Goal: Transaction & Acquisition: Purchase product/service

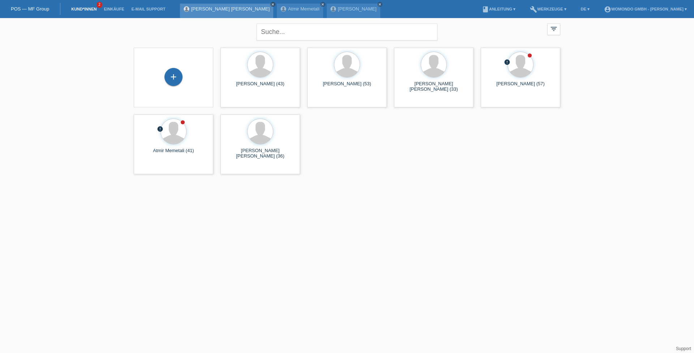
click at [271, 5] on icon "close" at bounding box center [273, 5] width 4 height 4
click at [210, 12] on div "Atmir Memetali close" at bounding box center [203, 11] width 46 height 14
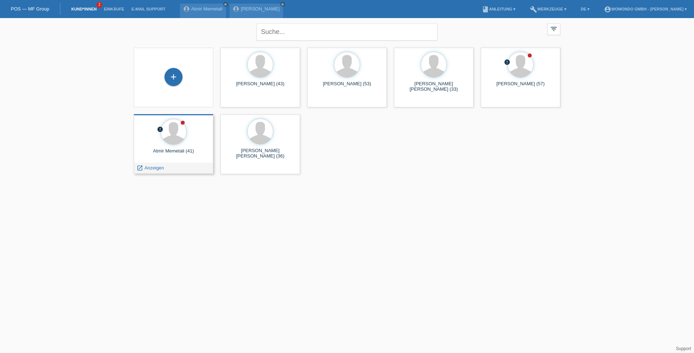
click at [195, 148] on div "error Atmir Memetali (41) launch Anzeigen" at bounding box center [174, 144] width 80 height 60
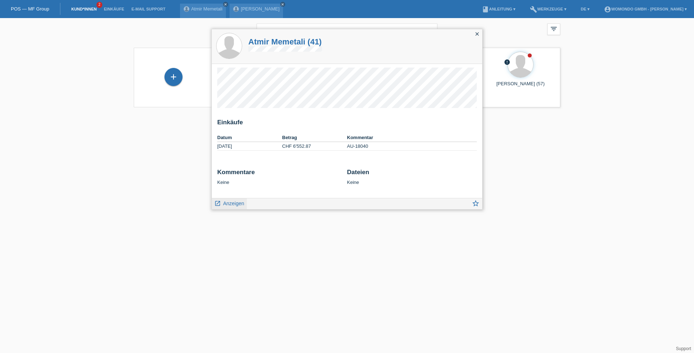
click at [234, 205] on span "Anzeigen" at bounding box center [233, 204] width 21 height 6
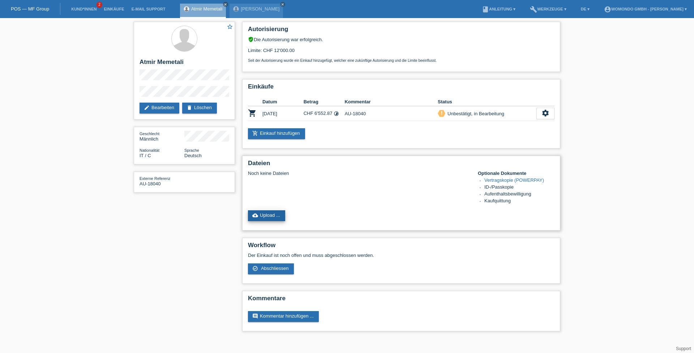
click at [268, 219] on link "cloud_upload Upload ..." at bounding box center [266, 215] width 37 height 11
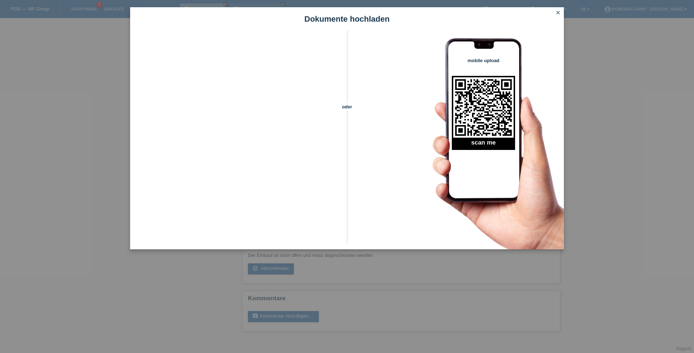
click at [558, 12] on icon "close" at bounding box center [558, 13] width 6 height 6
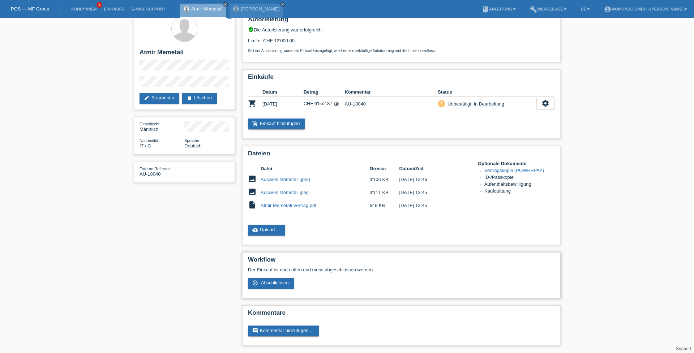
scroll to position [11, 0]
click at [269, 230] on link "cloud_upload Upload ..." at bounding box center [266, 230] width 37 height 11
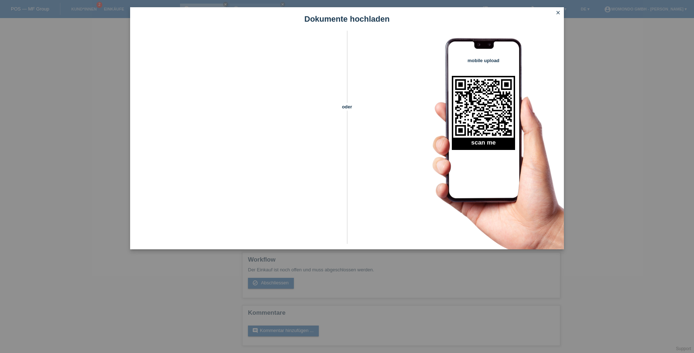
click at [559, 12] on icon "close" at bounding box center [558, 13] width 6 height 6
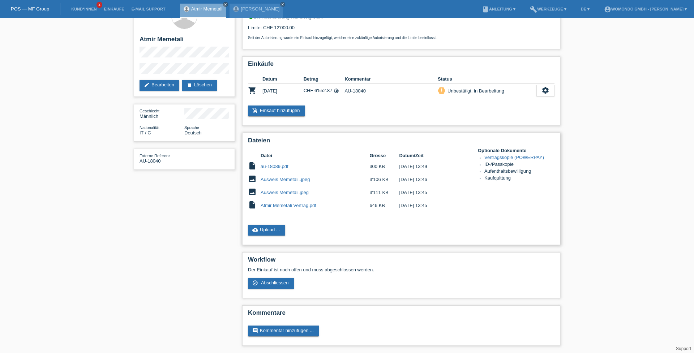
scroll to position [24, 0]
click at [283, 285] on span "Abschliessen" at bounding box center [275, 282] width 28 height 5
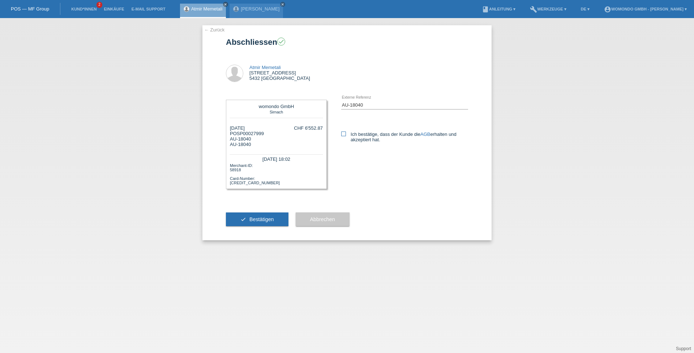
click at [345, 135] on icon at bounding box center [343, 134] width 5 height 5
click at [345, 135] on input "Ich bestätige, dass der Kunde die AGB erhalten und akzeptiert hat." at bounding box center [343, 134] width 5 height 5
checkbox input "true"
click at [272, 217] on span "Bestätigen" at bounding box center [261, 220] width 25 height 6
